Goal: Communication & Community: Answer question/provide support

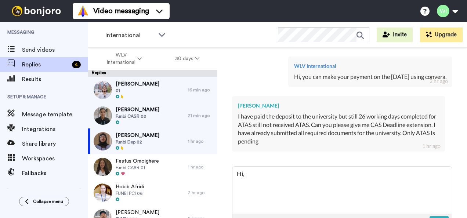
scroll to position [928, 0]
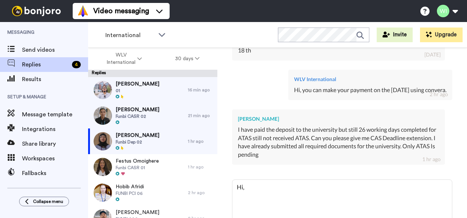
type textarea "x"
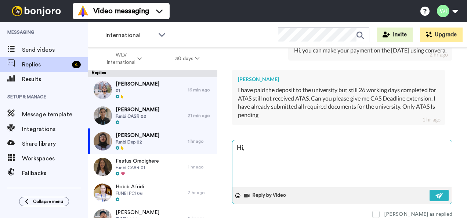
type textarea "Hi,"
type textarea "x"
type textarea "Hi, p"
type textarea "x"
type textarea "Hi, pl"
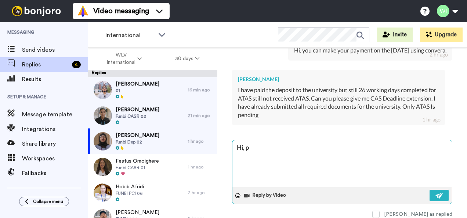
type textarea "x"
type textarea "Hi, ple"
type textarea "x"
type textarea "Hi, plea"
type textarea "x"
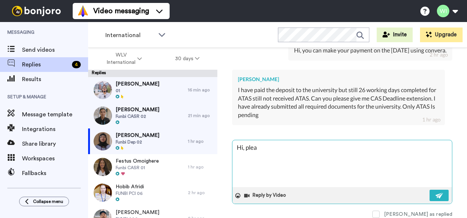
type textarea "Hi, pleas"
type textarea "x"
type textarea "Hi, please"
type textarea "x"
type textarea "Hi, please"
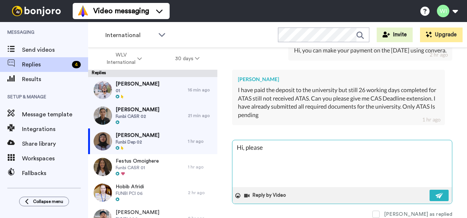
type textarea "x"
type textarea "Hi, please c"
type textarea "x"
type textarea "Hi, please co"
type textarea "x"
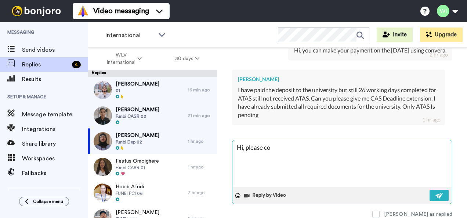
type textarea "Hi, please con"
type textarea "x"
type textarea "Hi, please cont"
type textarea "x"
type textarea "Hi, please conta"
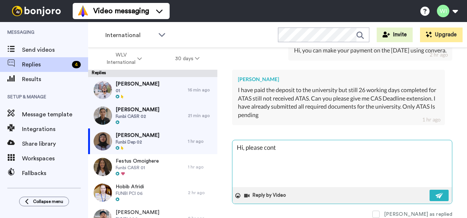
type textarea "x"
type textarea "Hi, please contac"
type textarea "x"
type textarea "Hi, please contact"
type textarea "x"
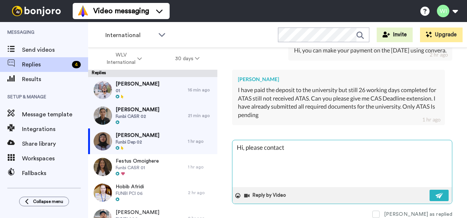
type textarea "Hi, please contact"
type textarea "x"
paste textarea "[PERSON_NAME], 7331136766"
type textarea "Hi, please contact [PERSON_NAME], [PHONE_NUMBER]"
type textarea "x"
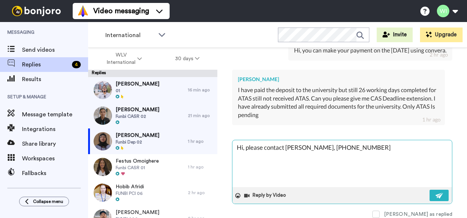
click at [327, 141] on textarea "Hi, please contact [PERSON_NAME], [PHONE_NUMBER]" at bounding box center [341, 163] width 219 height 47
type textarea "Hi, please contact [PERSON_NAME], [PHONE_NUMBER]"
type textarea "x"
type textarea "Hi, please contact [PERSON_NAME], [PHONE_NUMBER]"
type textarea "x"
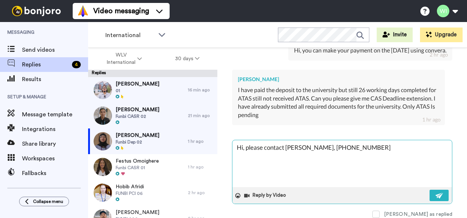
type textarea "Hi, please contact [PERSON_NAME], [PHONE_NUMBER]"
type textarea "x"
click at [380, 144] on textarea "Hi, please contact [PERSON_NAME], [PHONE_NUMBER]" at bounding box center [341, 163] width 219 height 47
type textarea "Hi, please contact [PERSON_NAME], [PHONE_NUMBER]"
type textarea "x"
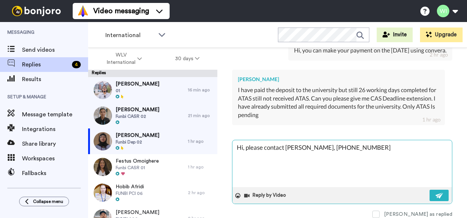
type textarea "Hi, please contact [PERSON_NAME], [PHONE_NUMBER] t"
type textarea "x"
type textarea "Hi, please contact [PERSON_NAME], [PHONE_NUMBER] to"
type textarea "x"
type textarea "Hi, please contact [PERSON_NAME], [PHONE_NUMBER] to"
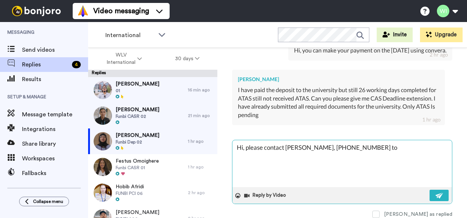
type textarea "x"
type textarea "Hi, please contact [PERSON_NAME], [PHONE_NUMBER] to a"
type textarea "x"
type textarea "Hi, please contact [PERSON_NAME], [PHONE_NUMBER] to as"
type textarea "x"
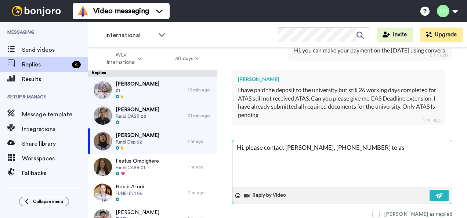
type textarea "Hi, please contact [PERSON_NAME], [PHONE_NUMBER] to ass"
type textarea "x"
type textarea "Hi, please contact [PERSON_NAME], [PHONE_NUMBER] to assi"
type textarea "x"
type textarea "Hi, please contact [PERSON_NAME], [PHONE_NUMBER] to assis"
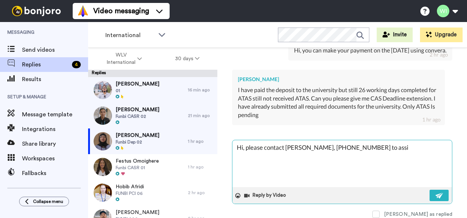
type textarea "x"
type textarea "Hi, please contact [PERSON_NAME], [PHONE_NUMBER] to assist"
type textarea "x"
type textarea "Hi, please contact [PERSON_NAME], [PHONE_NUMBER] to assist"
type textarea "x"
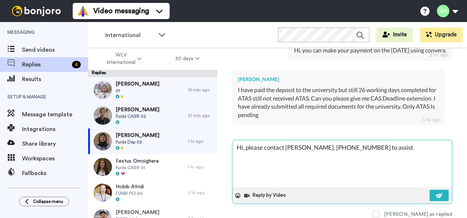
type textarea "Hi, please contact [PERSON_NAME], [PHONE_NUMBER] to assist y"
type textarea "x"
type textarea "Hi, please contact [PERSON_NAME], [PHONE_NUMBER] to assist yo"
type textarea "x"
type textarea "Hi, please contact [PERSON_NAME], [PHONE_NUMBER] to assist you"
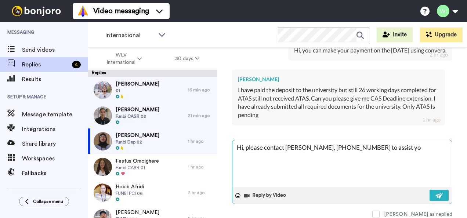
type textarea "x"
type textarea "Hi, please contact [PERSON_NAME], [PHONE_NUMBER] to assist you"
type textarea "x"
type textarea "Hi, please contact [PERSON_NAME], [PHONE_NUMBER] to assist you"
type textarea "x"
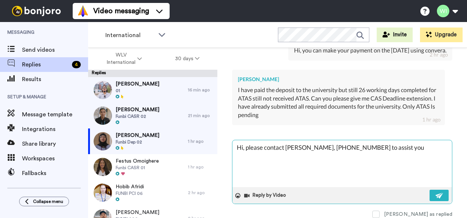
type textarea "Hi, please contact [PERSON_NAME], [PHONE_NUMBER] to assist you"
type textarea "x"
type textarea "Hi, please contact [PERSON_NAME], [PHONE_NUMBER] to assist you f"
type textarea "x"
type textarea "Hi, please contact [PERSON_NAME], [PHONE_NUMBER] to assist you fu"
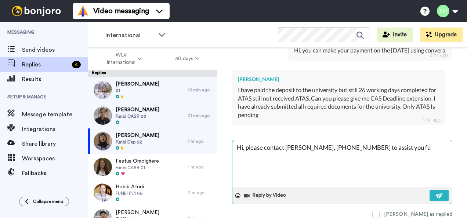
type textarea "x"
type textarea "Hi, please contact [PERSON_NAME], [PHONE_NUMBER] to assist you fur"
type textarea "x"
type textarea "Hi, please contact [PERSON_NAME], [PHONE_NUMBER] to assist you furt"
type textarea "x"
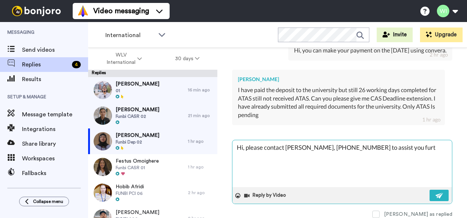
type textarea "Hi, please contact [PERSON_NAME], [PHONE_NUMBER] to assist you furth"
type textarea "x"
type textarea "Hi, please contact [PERSON_NAME], [PHONE_NUMBER] to assist you furthe"
type textarea "x"
type textarea "Hi, please contact [PERSON_NAME], [PHONE_NUMBER] to assist you further"
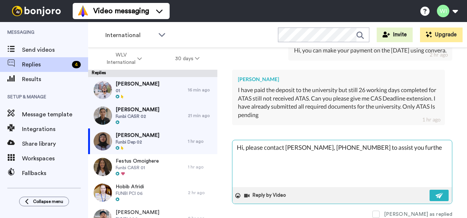
type textarea "x"
type textarea "Hi, please contact [PERSON_NAME], [PHONE_NUMBER] to assist you further"
type textarea "x"
type textarea "Hi, please contact [PERSON_NAME], [PHONE_NUMBER] to assist you further w"
type textarea "x"
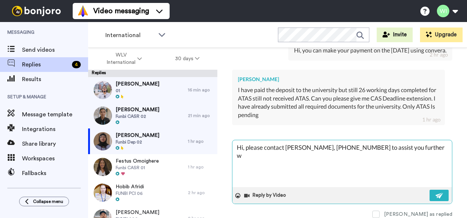
type textarea "Hi, please contact [PERSON_NAME], [PHONE_NUMBER] to assist you further wi"
type textarea "x"
type textarea "Hi, please contact [PERSON_NAME], [PHONE_NUMBER] to assist you further wit"
type textarea "x"
type textarea "Hi, please contact [PERSON_NAME], [PHONE_NUMBER] to assist you further with"
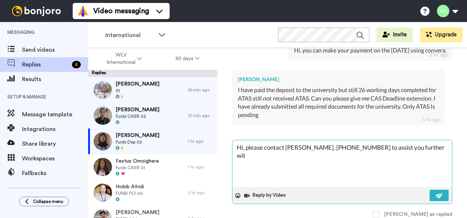
type textarea "x"
type textarea "Hi, please contact [PERSON_NAME], [PHONE_NUMBER] to assist you further with"
type textarea "x"
type textarea "Hi, please contact [PERSON_NAME], [PHONE_NUMBER] to assist you further with t"
type textarea "x"
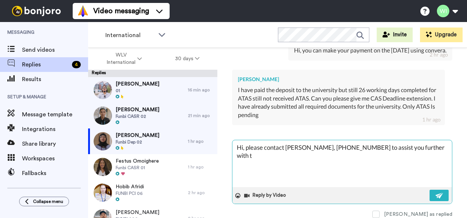
type textarea "Hi, please contact [PERSON_NAME], [PHONE_NUMBER] to assist you further with th"
type textarea "x"
type textarea "Hi, please contact [PERSON_NAME], [PHONE_NUMBER] to assist you further with thi"
type textarea "x"
type textarea "Hi, please contact [PERSON_NAME], [PHONE_NUMBER] to assist you further with this"
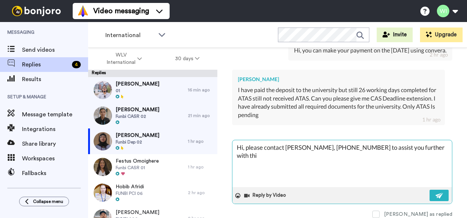
type textarea "x"
type textarea "Hi, please contact [PERSON_NAME], [PHONE_NUMBER] to assist you further with this"
type textarea "x"
type textarea "Hi, please contact [PERSON_NAME], [PHONE_NUMBER] to assist you further with thi…"
type textarea "x"
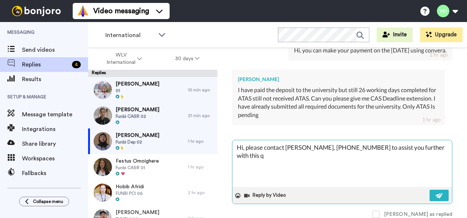
type textarea "Hi, please contact [PERSON_NAME], [PHONE_NUMBER] to assist you further with thi…"
type textarea "x"
type textarea "Hi, please contact [PERSON_NAME], [PHONE_NUMBER] to assist you further with thi…"
type textarea "x"
type textarea "Hi, please contact [PERSON_NAME], [PHONE_NUMBER] to assist you further with thi…"
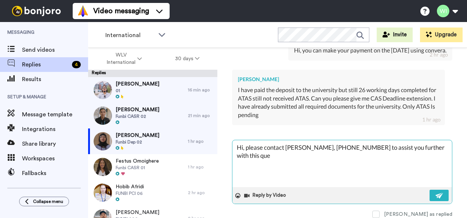
type textarea "x"
type textarea "Hi, please contact [PERSON_NAME], [PHONE_NUMBER] to assist you further with thi…"
type textarea "x"
type textarea "Hi, please contact [PERSON_NAME], [PHONE_NUMBER] to assist you further with thi…"
type textarea "x"
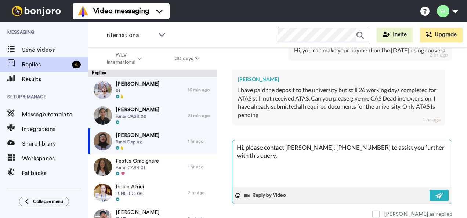
type textarea "Hi, please contact [PERSON_NAME], [PHONE_NUMBER] to assist you further with thi…"
type textarea "x"
type textarea "Hi, please contact [PERSON_NAME], [PHONE_NUMBER] to assist you further with thi…"
click at [380, 211] on span at bounding box center [375, 214] width 7 height 7
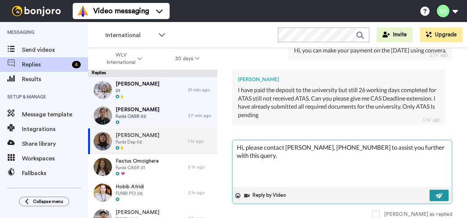
click at [433, 190] on button at bounding box center [438, 195] width 19 height 11
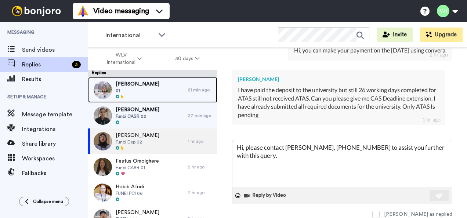
click at [168, 90] on div "[PERSON_NAME] 01" at bounding box center [138, 90] width 100 height 26
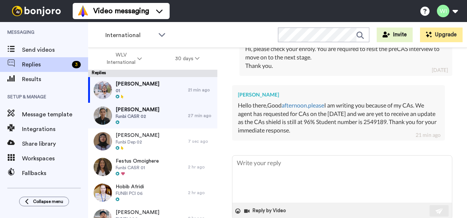
scroll to position [856, 0]
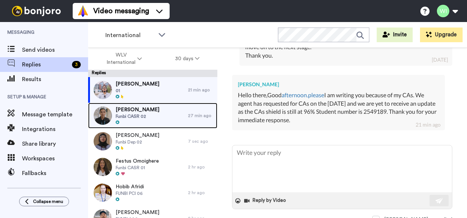
click at [165, 120] on div "[PERSON_NAME] Funbi CASR 02" at bounding box center [138, 116] width 100 height 26
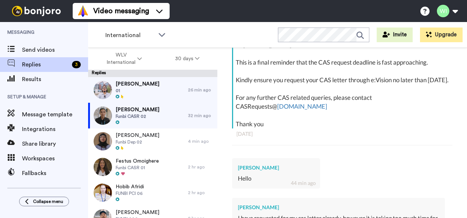
scroll to position [142, 0]
type textarea "x"
